Goal: Transaction & Acquisition: Purchase product/service

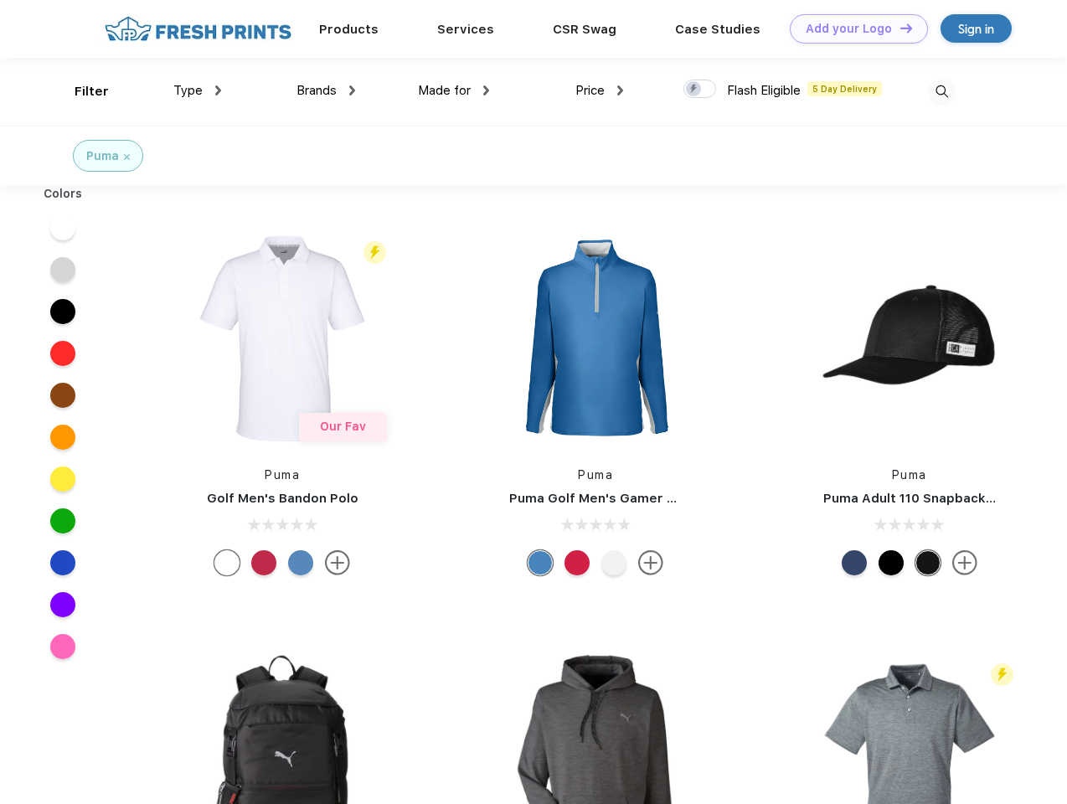
click at [853, 28] on link "Add your Logo Design Tool" at bounding box center [859, 28] width 138 height 29
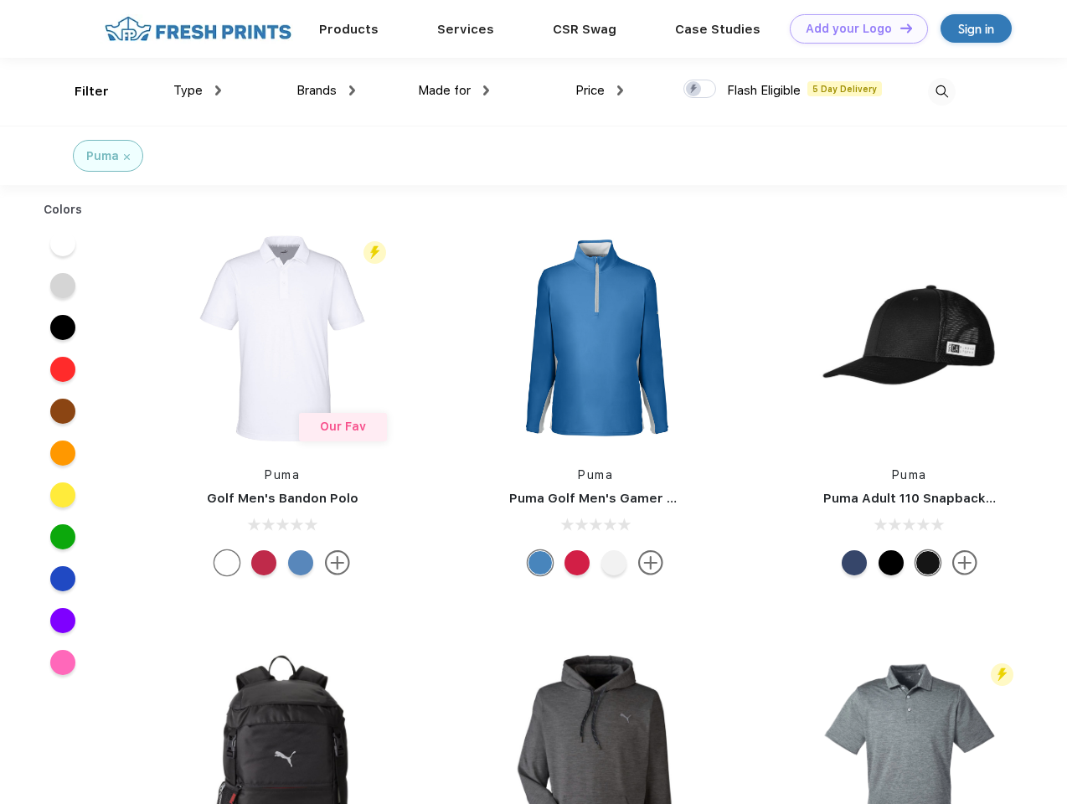
click at [0, 0] on div "Design Tool" at bounding box center [0, 0] width 0 height 0
click at [899, 28] on link "Add your Logo Design Tool" at bounding box center [859, 28] width 138 height 29
click at [80, 91] on div "Filter" at bounding box center [92, 91] width 34 height 19
click at [198, 90] on span "Type" at bounding box center [187, 90] width 29 height 15
click at [326, 90] on span "Brands" at bounding box center [317, 90] width 40 height 15
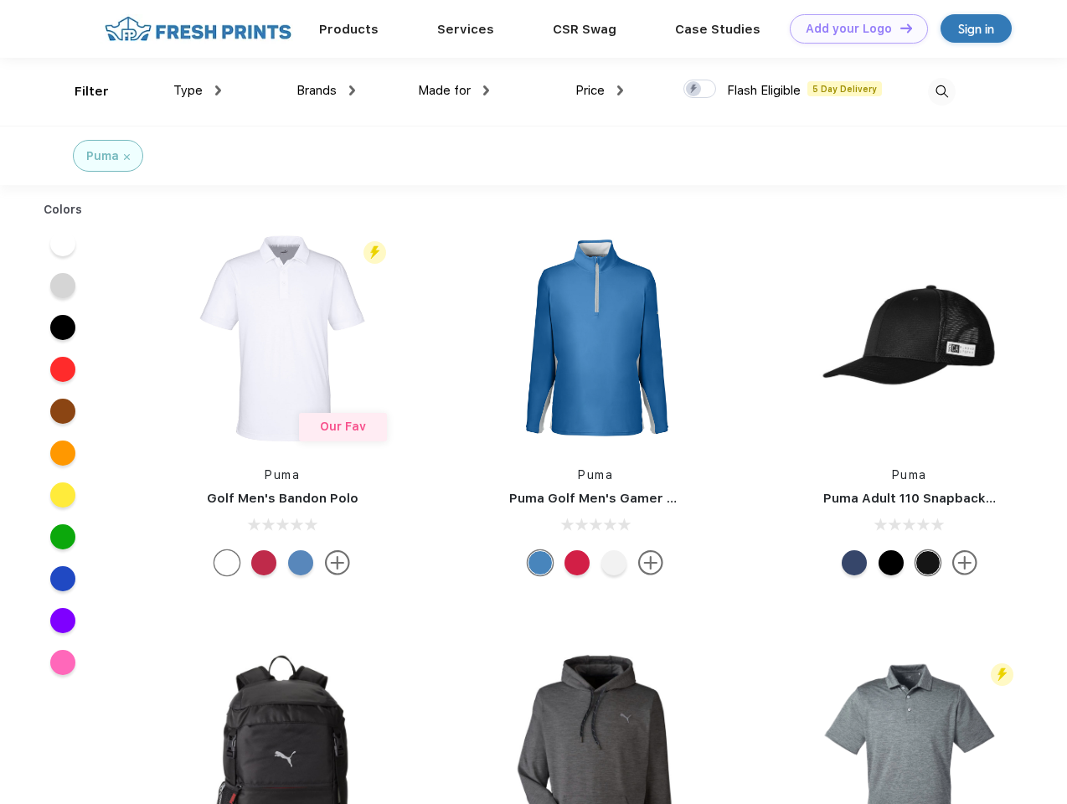
click at [454, 90] on span "Made for" at bounding box center [444, 90] width 53 height 15
click at [600, 90] on span "Price" at bounding box center [590, 90] width 29 height 15
click at [700, 90] on div at bounding box center [700, 89] width 33 height 18
click at [695, 90] on input "checkbox" at bounding box center [689, 84] width 11 height 11
click at [942, 91] on img at bounding box center [942, 92] width 28 height 28
